Goal: Task Accomplishment & Management: Use online tool/utility

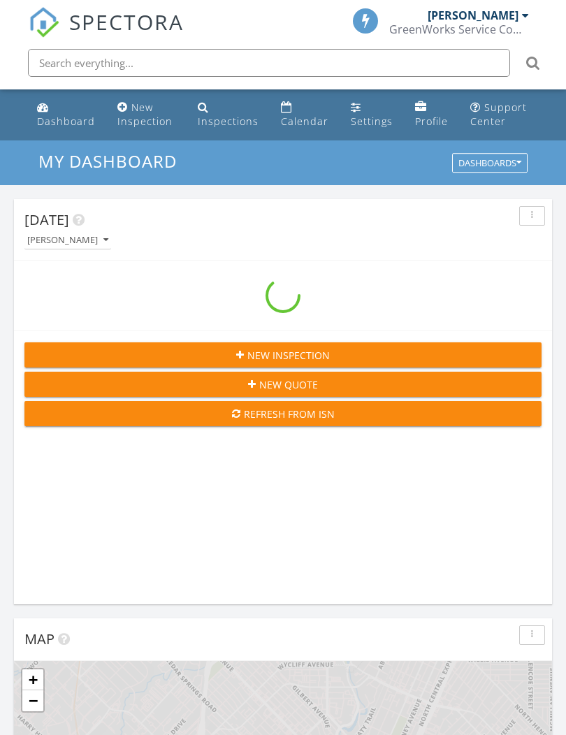
scroll to position [2390, 567]
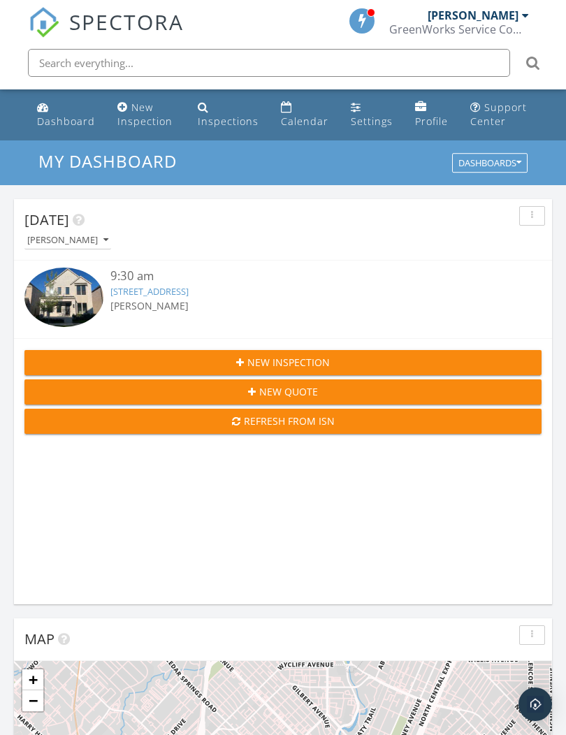
click at [205, 300] on div "[PERSON_NAME]" at bounding box center [304, 305] width 388 height 15
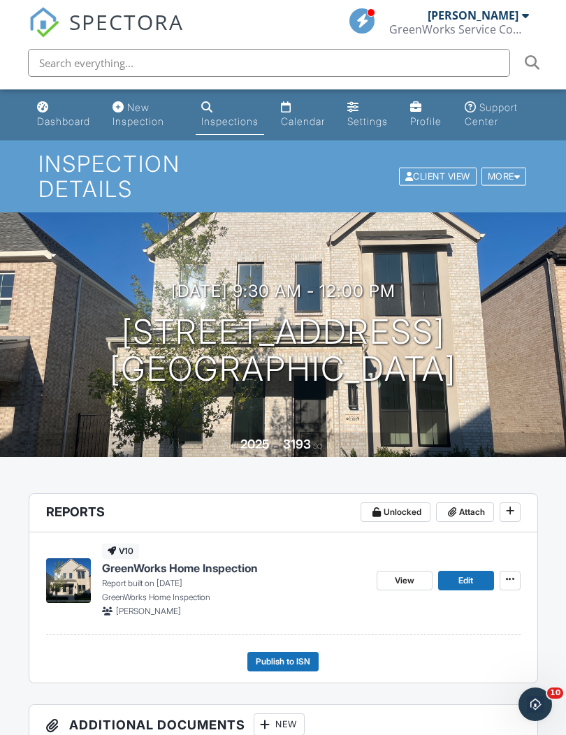
click at [412, 585] on span "View" at bounding box center [405, 581] width 20 height 14
click at [509, 178] on div "More" at bounding box center [503, 176] width 45 height 19
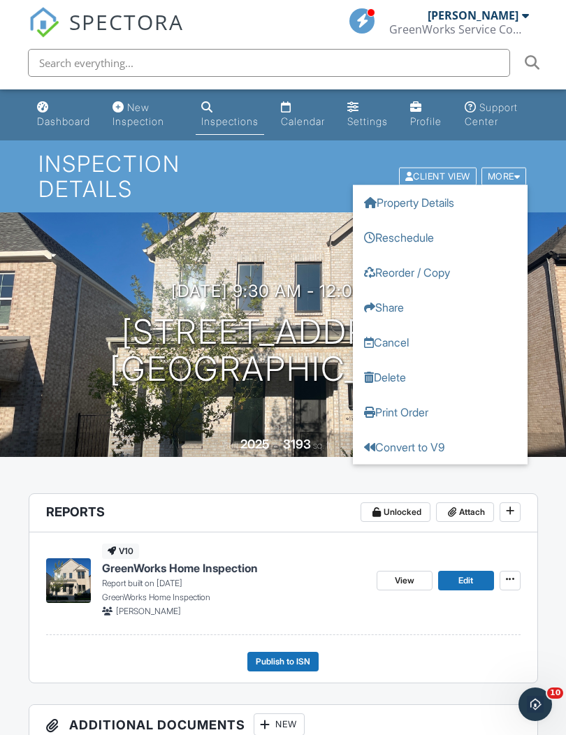
click at [170, 366] on h1 "[STREET_ADDRESS] [GEOGRAPHIC_DATA], TX 75033" at bounding box center [283, 351] width 347 height 74
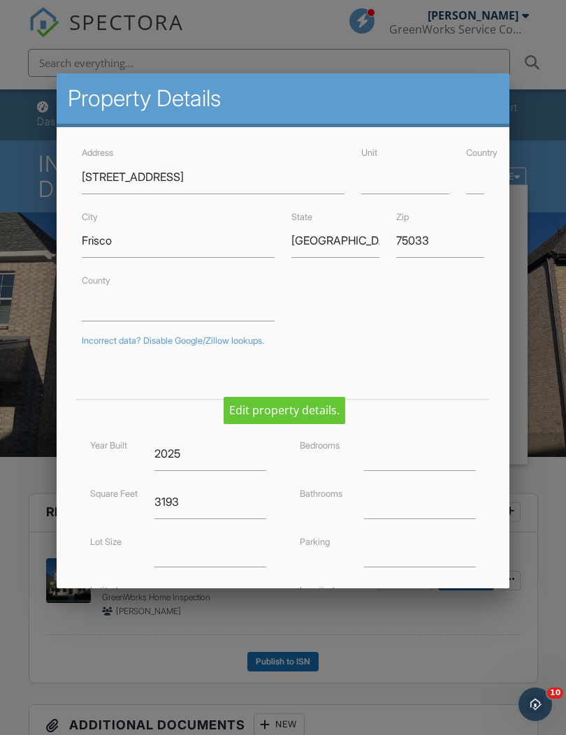
click at [433, 634] on div at bounding box center [283, 389] width 566 height 919
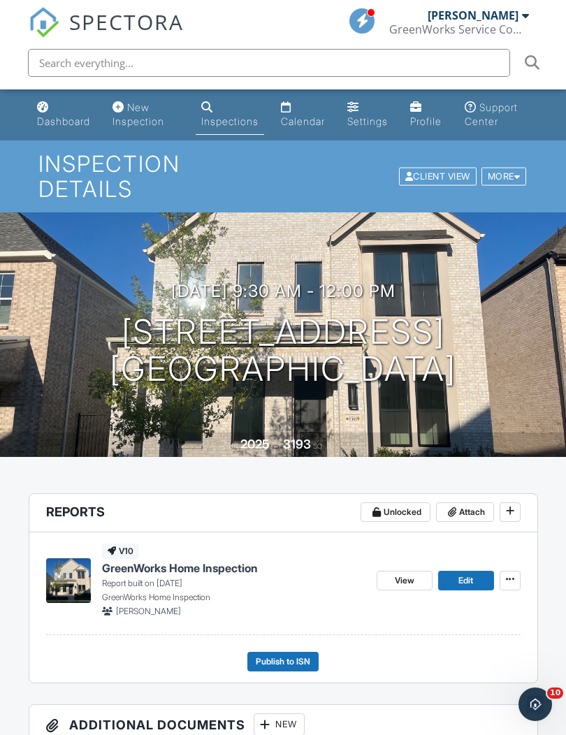
click at [406, 576] on span "View" at bounding box center [405, 581] width 20 height 14
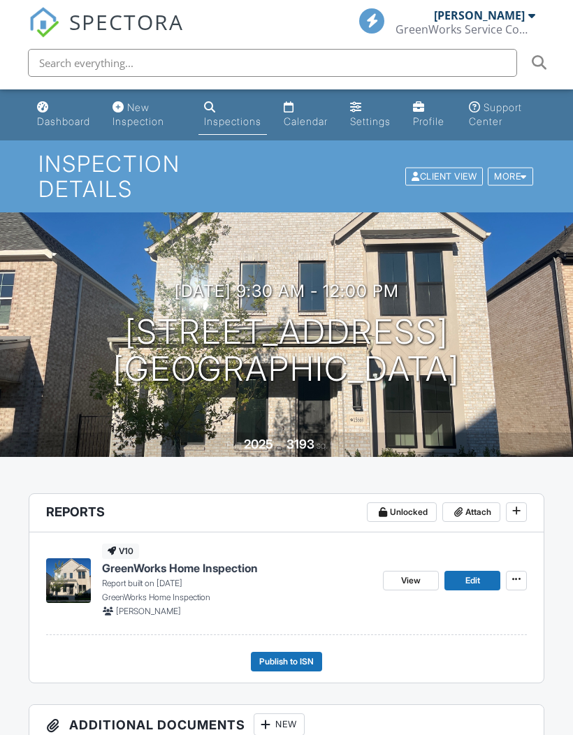
scroll to position [1, 0]
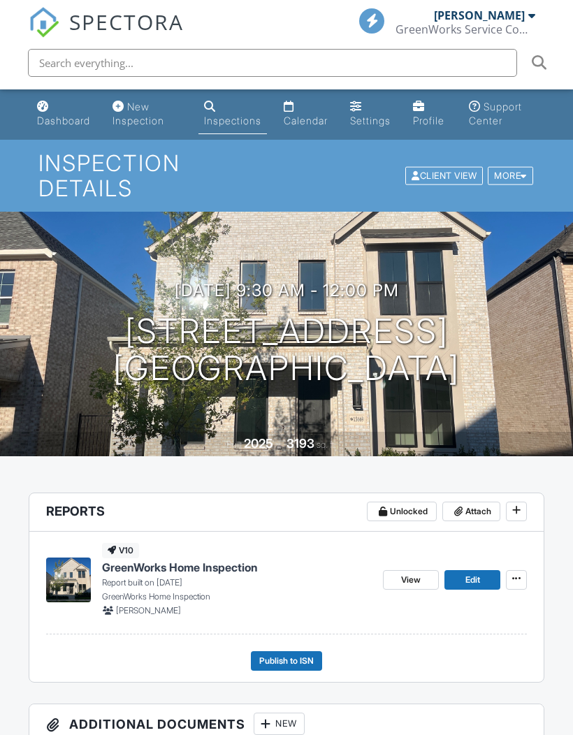
click at [521, 513] on span at bounding box center [516, 510] width 14 height 14
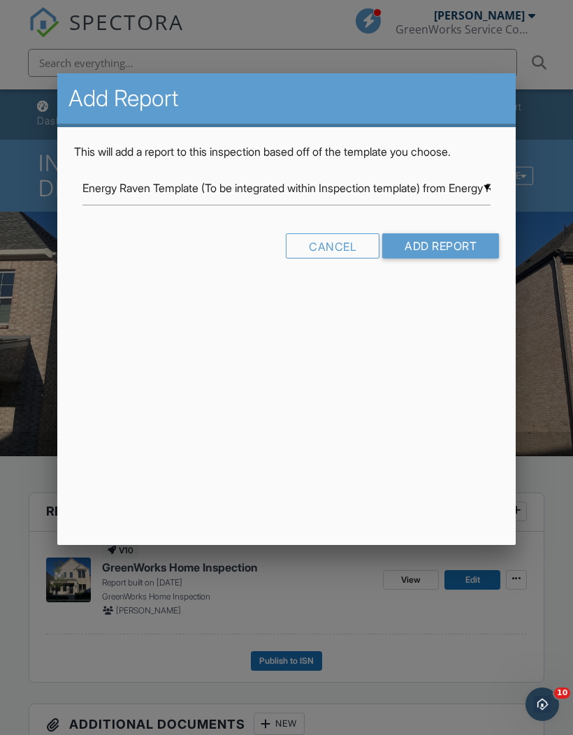
scroll to position [0, 0]
click at [480, 189] on input "Energy Raven Template (To be integrated within Inspection template) from Energy…" at bounding box center [286, 188] width 408 height 34
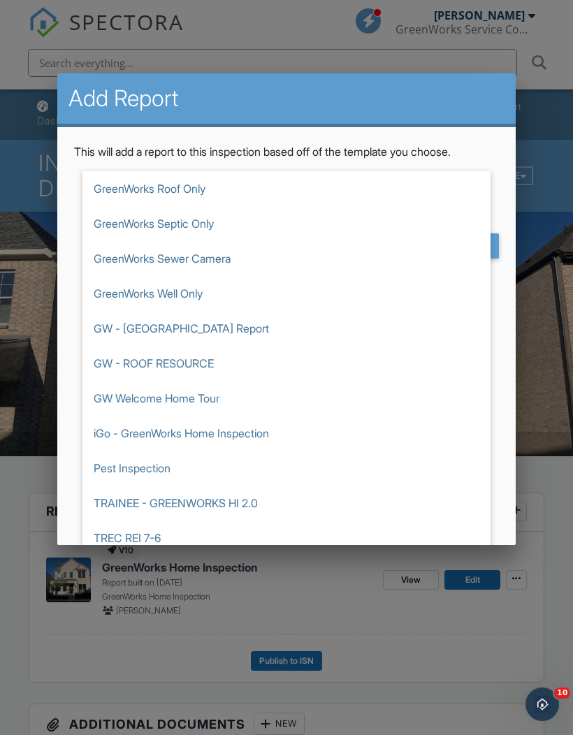
click at [126, 262] on span "GreenWorks Sewer Camera" at bounding box center [286, 258] width 408 height 35
type input "GreenWorks Sewer Camera"
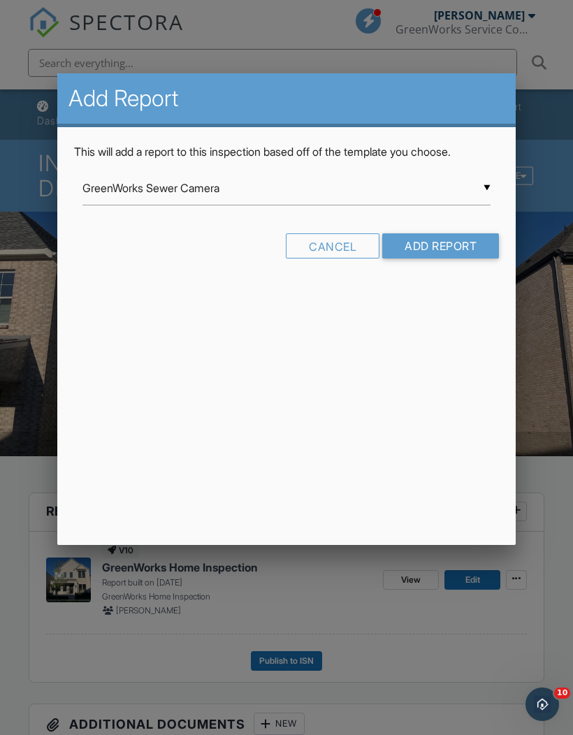
click at [470, 242] on input "Add Report" at bounding box center [440, 245] width 117 height 25
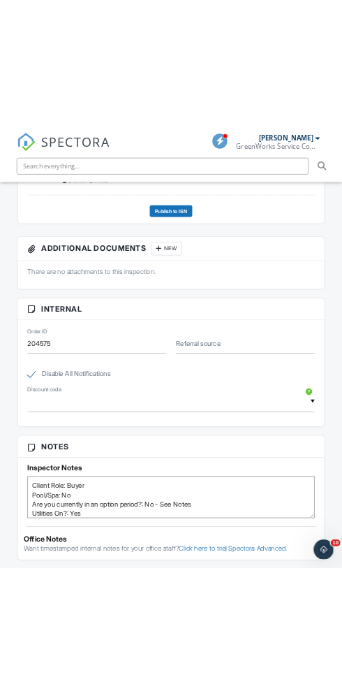
scroll to position [697, 0]
